Goal: Browse casually: Explore the website without a specific task or goal

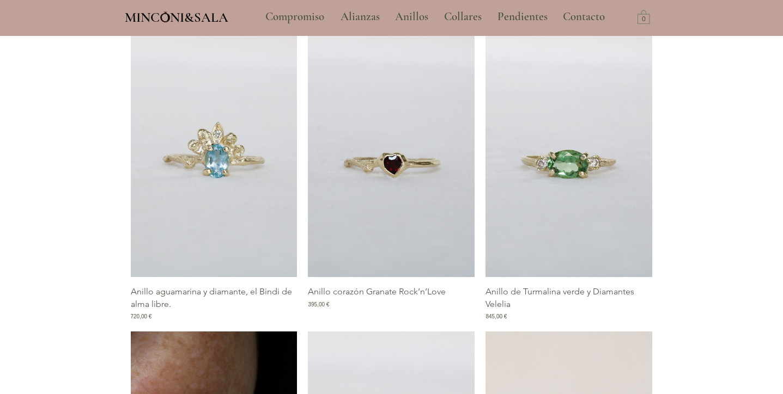
scroll to position [1046, 0]
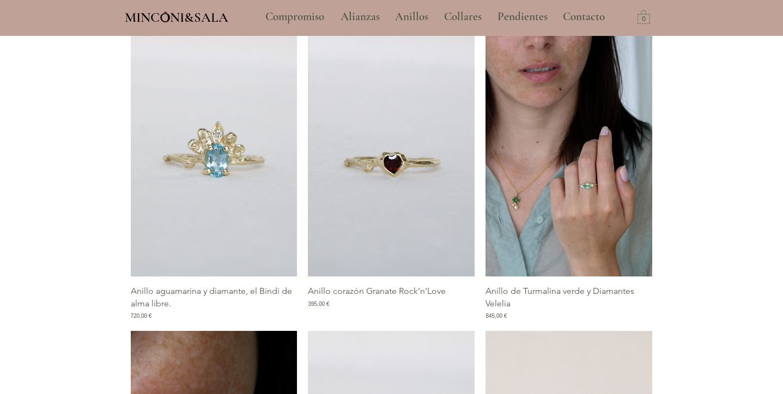
click at [608, 204] on img "Galería de Anillo de Turmalina verde y Diamantes Velelia" at bounding box center [568, 152] width 167 height 250
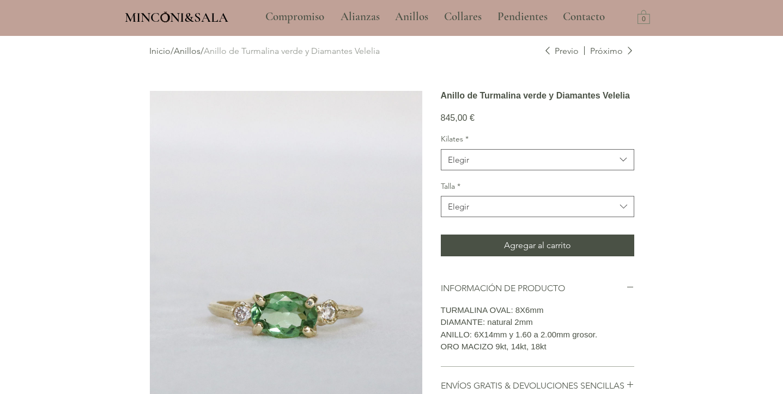
scroll to position [42, 0]
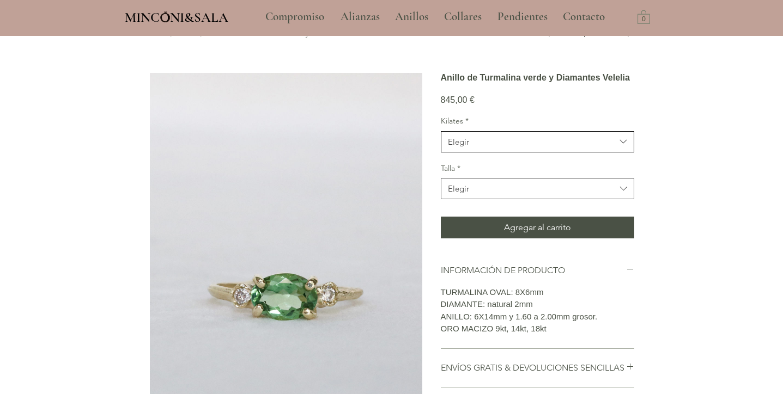
click at [584, 148] on span "Elegir" at bounding box center [532, 141] width 168 height 11
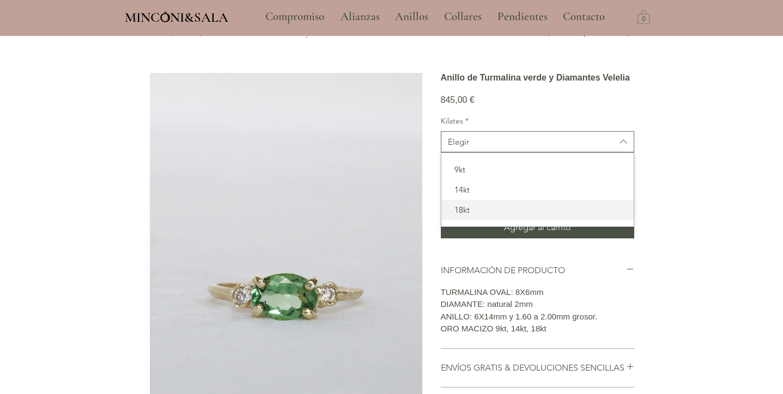
click at [552, 216] on span "18kt" at bounding box center [537, 209] width 179 height 11
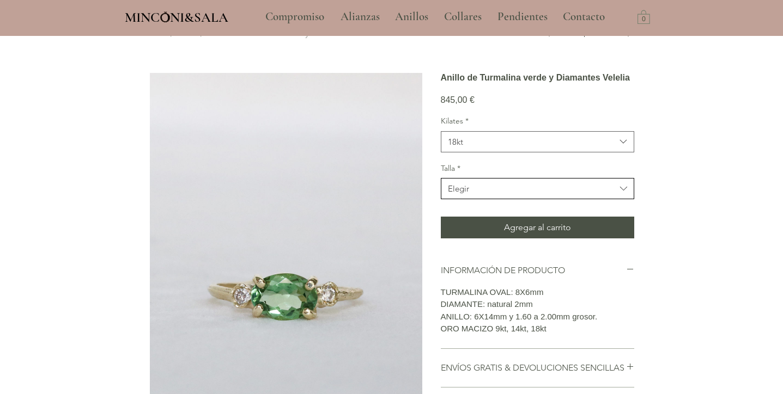
click at [549, 194] on span "Elegir" at bounding box center [532, 188] width 168 height 11
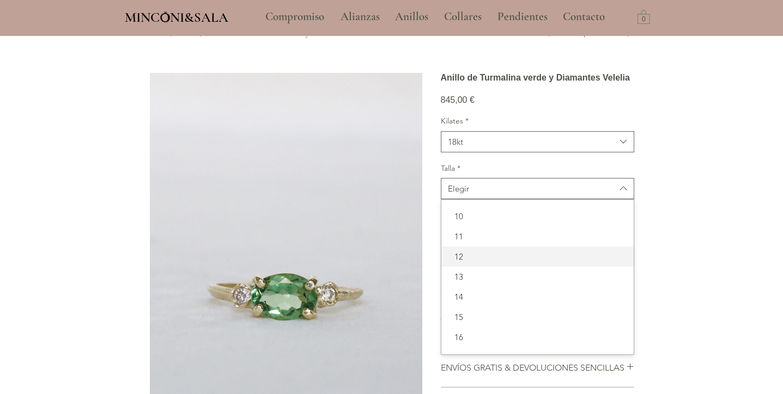
click at [540, 267] on div "12" at bounding box center [537, 257] width 192 height 20
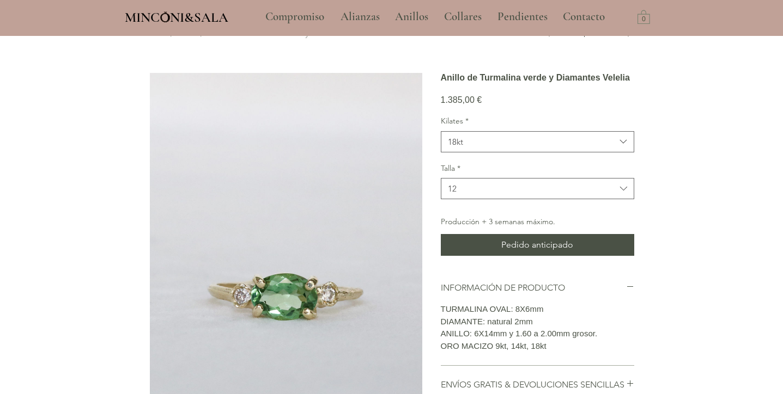
click at [507, 153] on div "Kilates * 18kt" at bounding box center [537, 134] width 193 height 36
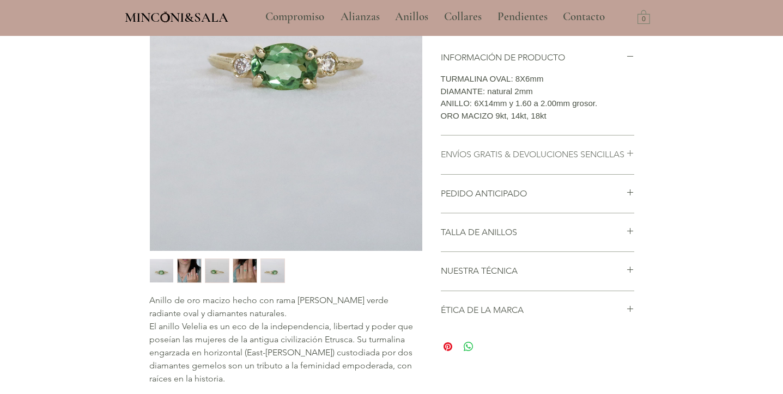
scroll to position [312, 0]
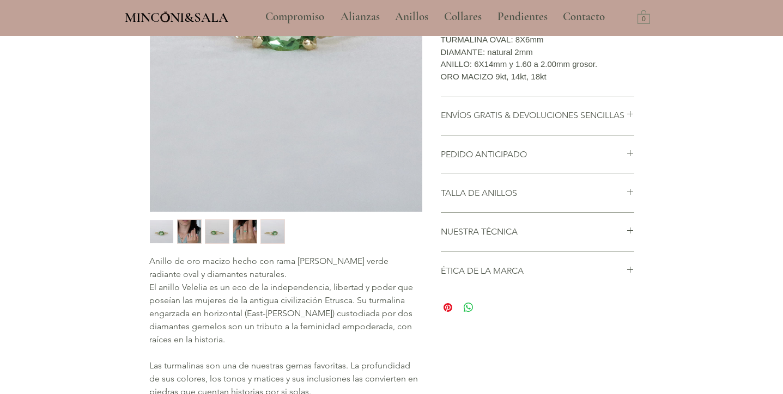
click at [211, 237] on img "3 / 5" at bounding box center [216, 231] width 23 height 23
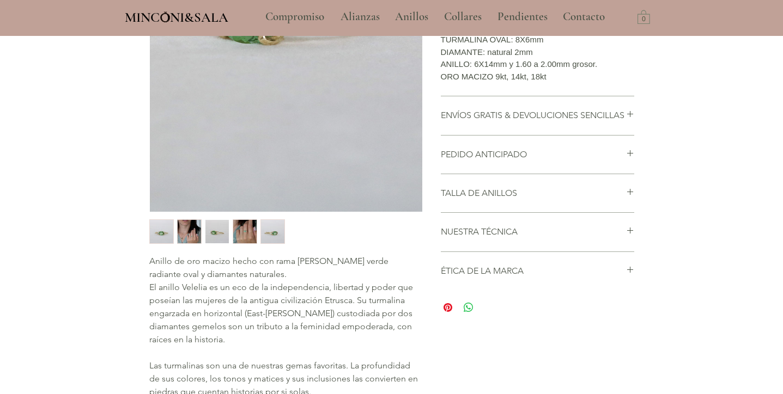
click at [240, 231] on img "4 / 5" at bounding box center [244, 231] width 23 height 23
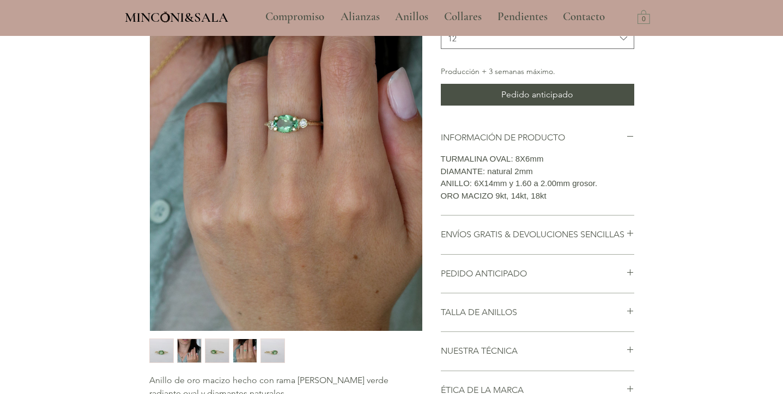
scroll to position [194, 0]
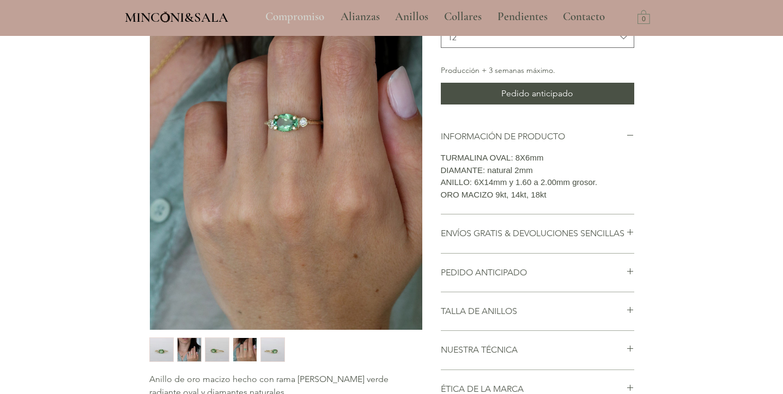
click at [314, 11] on p "Compromiso" at bounding box center [295, 16] width 70 height 27
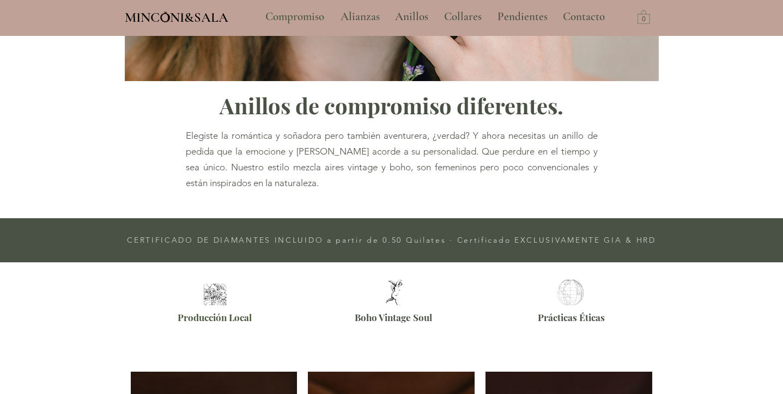
type input "**********"
select select "**********"
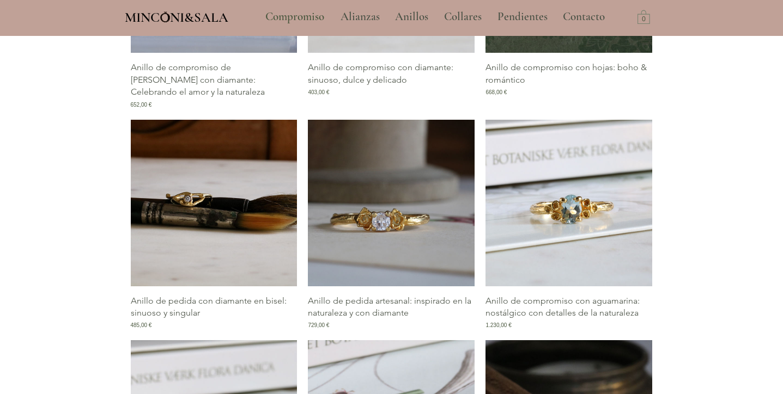
scroll to position [702, 0]
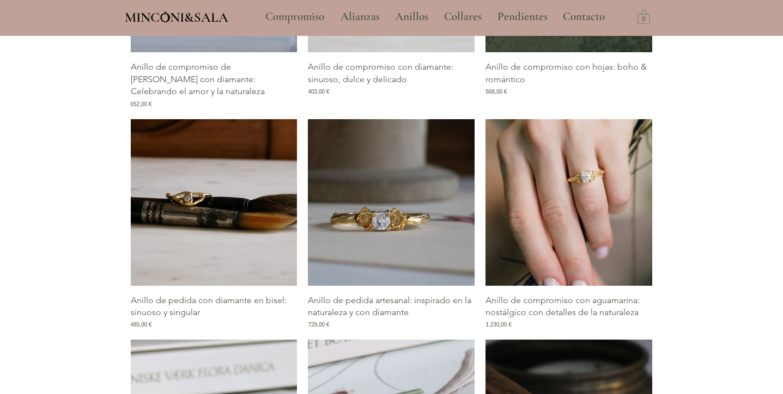
click at [579, 206] on img "Galería de Anillo de compromiso con aguamarina: nostálgico con detalles de la n…" at bounding box center [568, 202] width 167 height 167
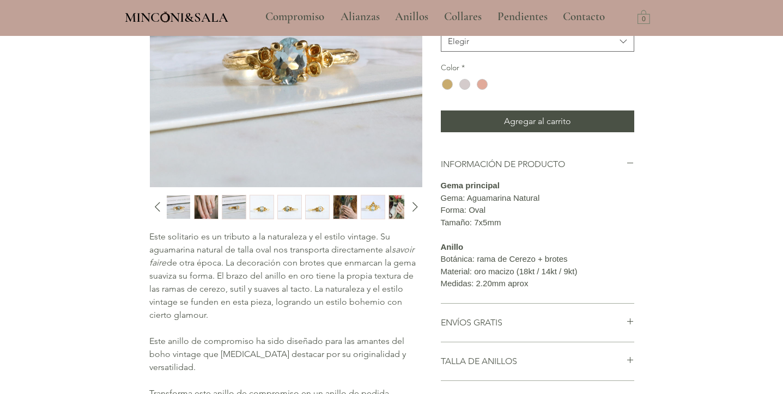
scroll to position [210, 0]
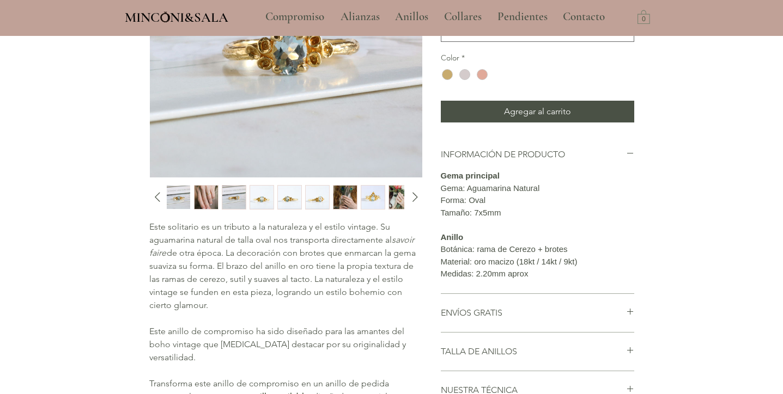
click at [236, 202] on img "3 / 12" at bounding box center [233, 197] width 23 height 23
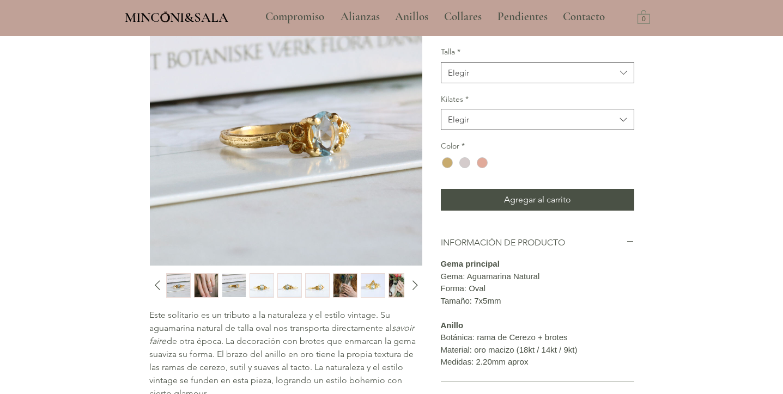
scroll to position [121, 0]
click at [413, 283] on icon "Diapositiva siguiente" at bounding box center [414, 287] width 5 height 10
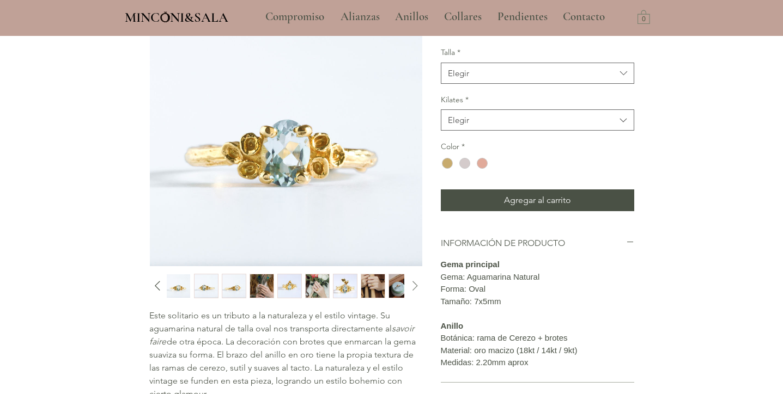
click at [413, 283] on icon "Diapositiva siguiente" at bounding box center [414, 287] width 5 height 10
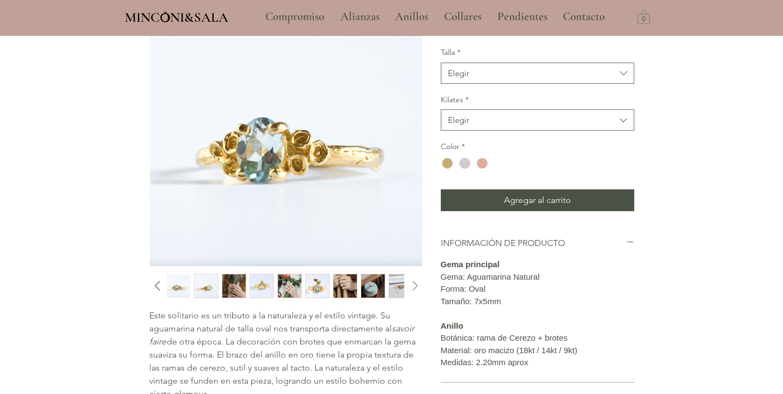
click at [413, 282] on icon "Diapositiva siguiente" at bounding box center [414, 287] width 5 height 10
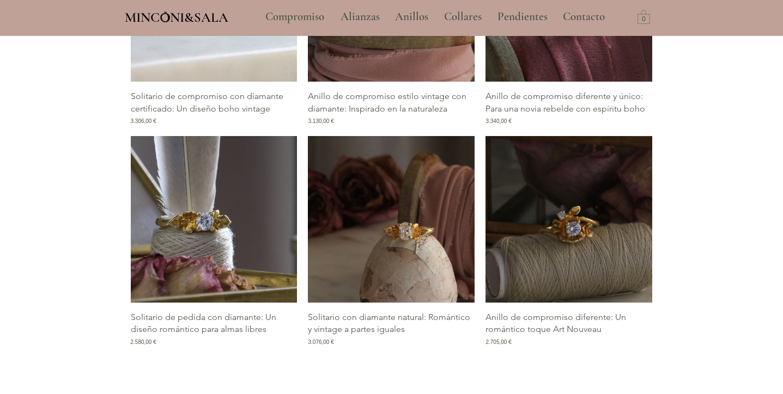
scroll to position [1349, 0]
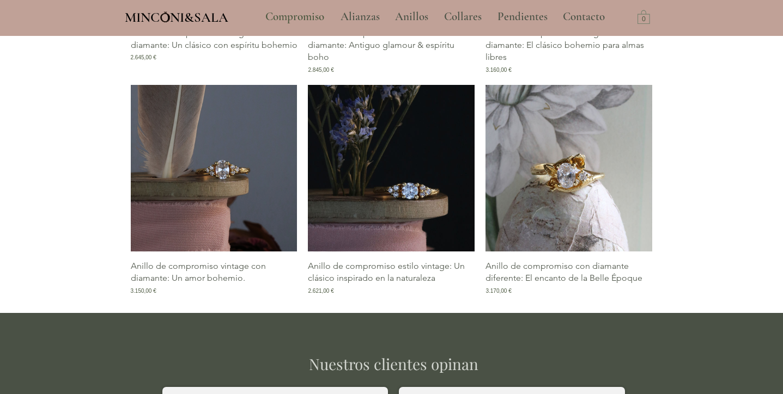
scroll to position [2087, 0]
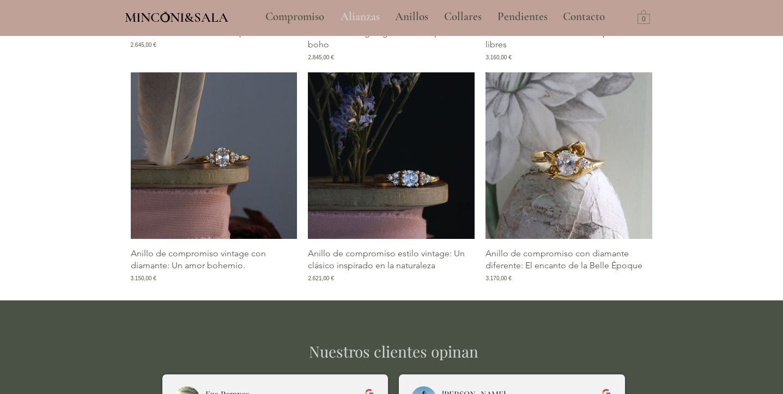
click at [374, 16] on p "Alianzas" at bounding box center [360, 16] width 50 height 27
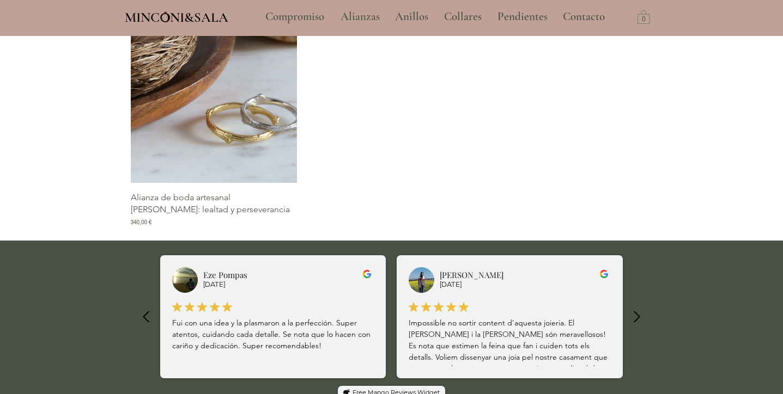
scroll to position [1205, 0]
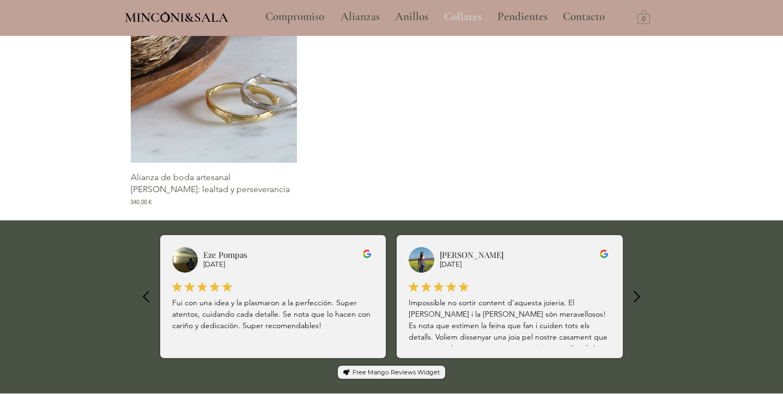
click at [463, 16] on p "Collares" at bounding box center [462, 16] width 48 height 27
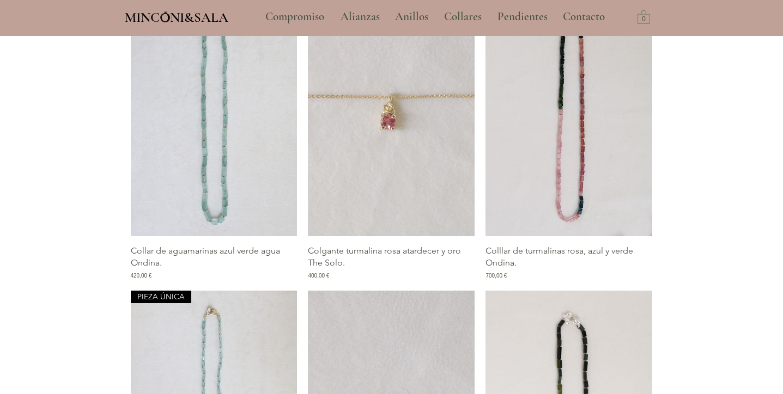
scroll to position [1081, 0]
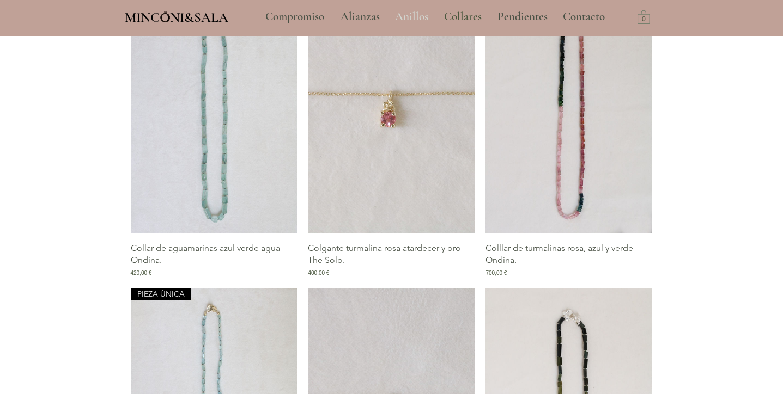
click at [405, 16] on p "Anillos" at bounding box center [411, 16] width 44 height 27
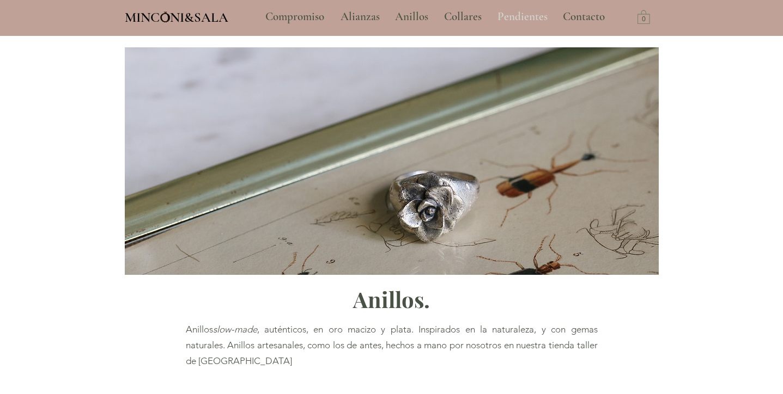
click at [534, 16] on p "Pendientes" at bounding box center [522, 16] width 61 height 27
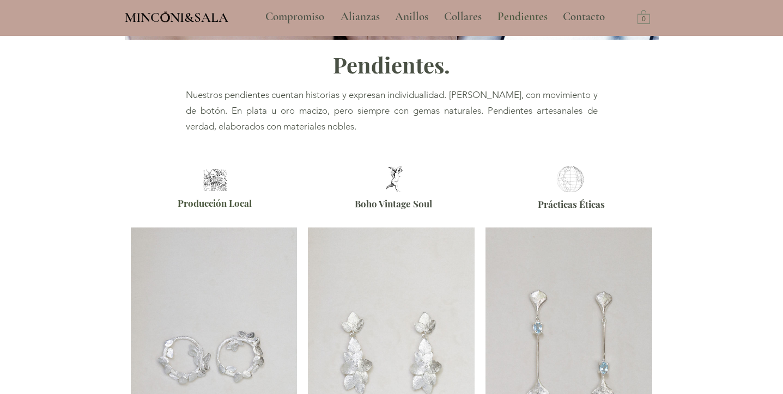
scroll to position [129, 0]
